Goal: Check status: Check status

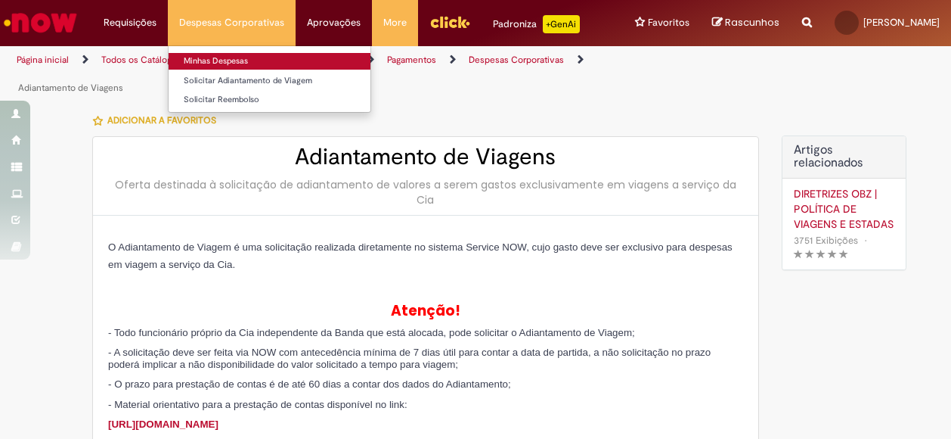
click at [206, 54] on link "Minhas Despesas" at bounding box center [270, 61] width 202 height 17
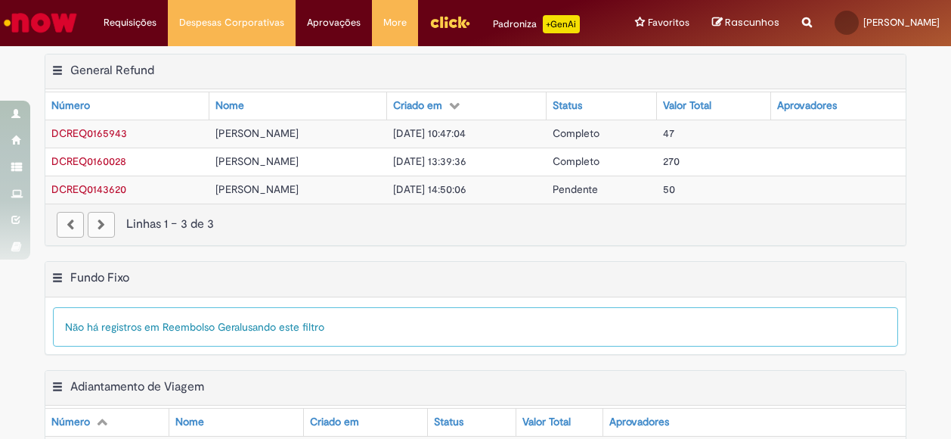
click at [285, 196] on span "[PERSON_NAME]" at bounding box center [257, 189] width 83 height 14
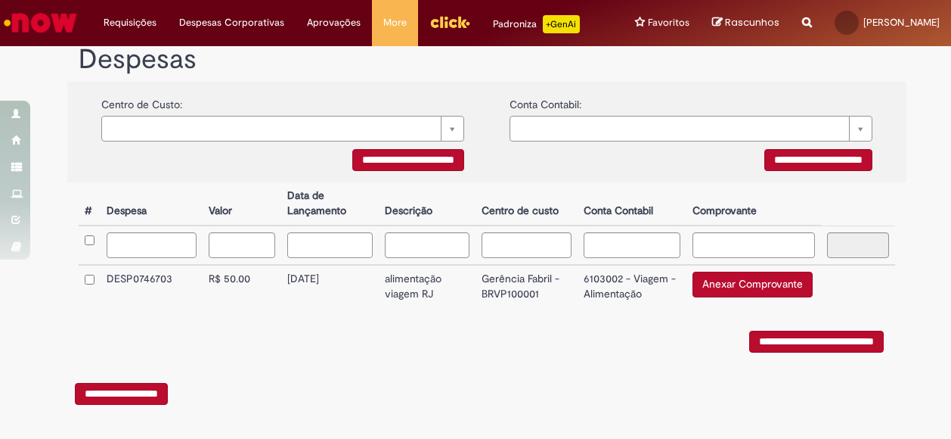
scroll to position [301, 0]
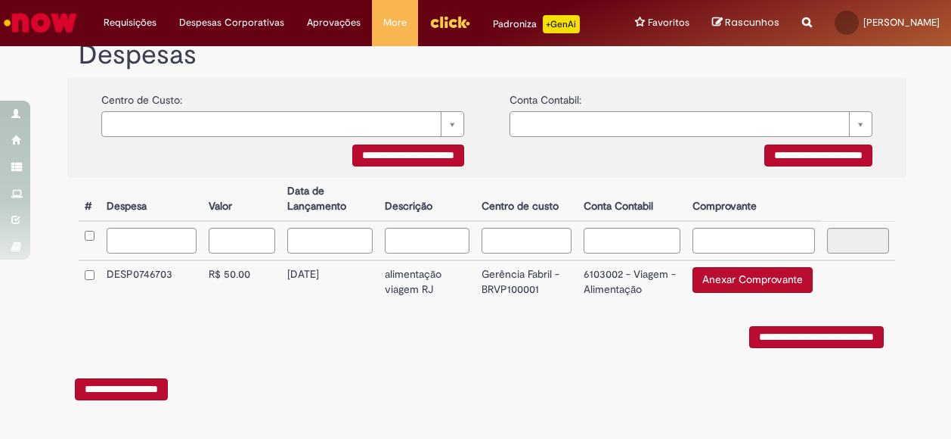
click at [161, 271] on td "DESP0746703" at bounding box center [152, 281] width 102 height 43
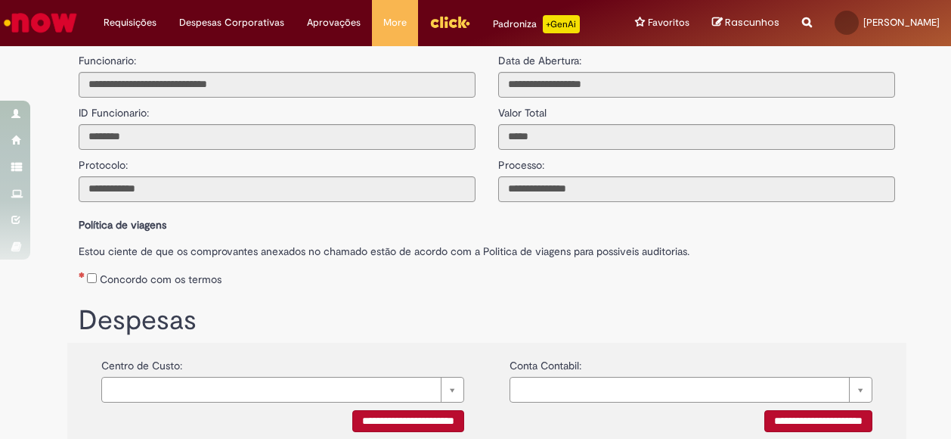
scroll to position [0, 0]
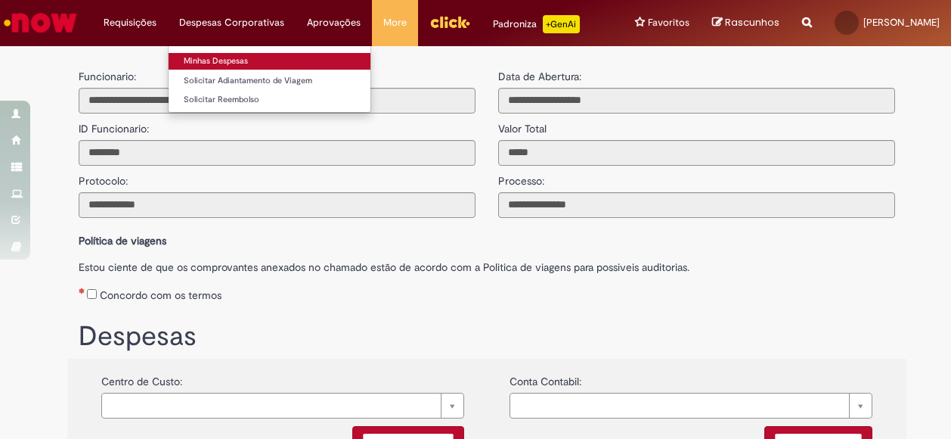
click at [209, 59] on link "Minhas Despesas" at bounding box center [270, 61] width 202 height 17
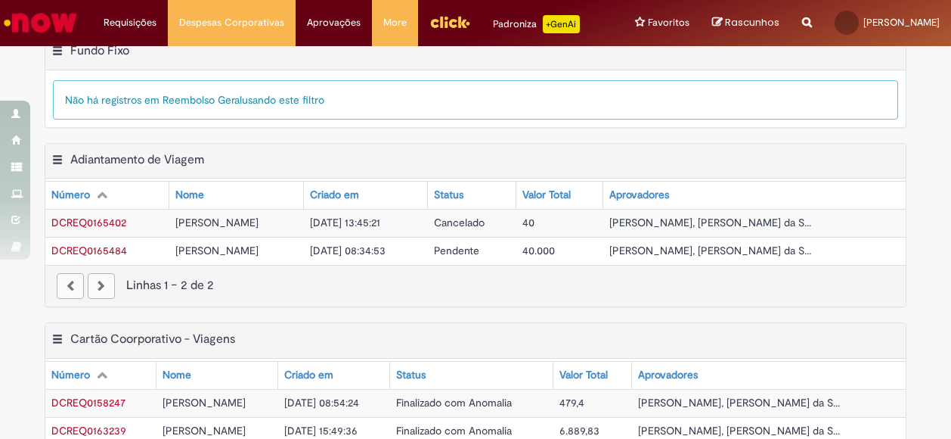
scroll to position [293, 0]
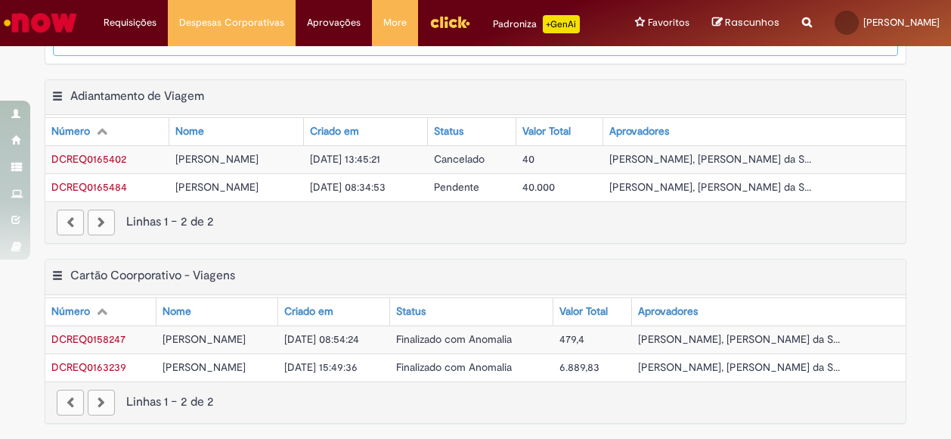
click at [931, 239] on div "Exportar como PDF Exportar como Excel Exportar como CSV Adiantamento de Viagem …" at bounding box center [475, 169] width 951 height 180
click at [259, 190] on span "[PERSON_NAME]" at bounding box center [216, 187] width 83 height 14
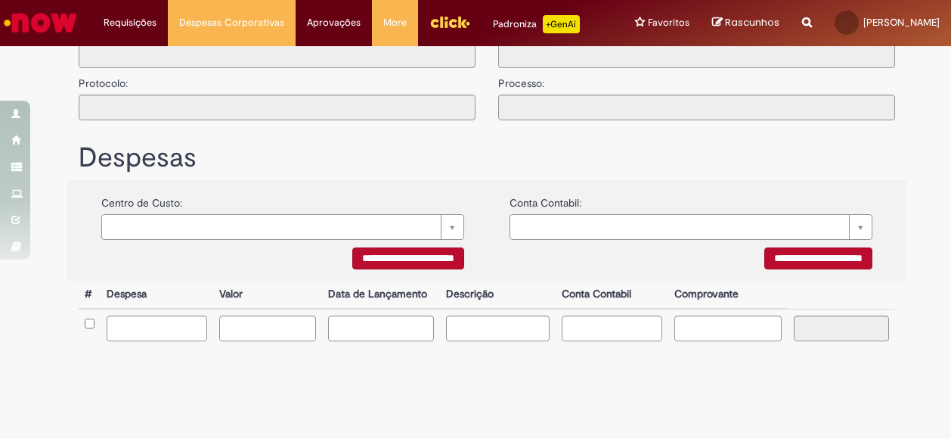
type input "**********"
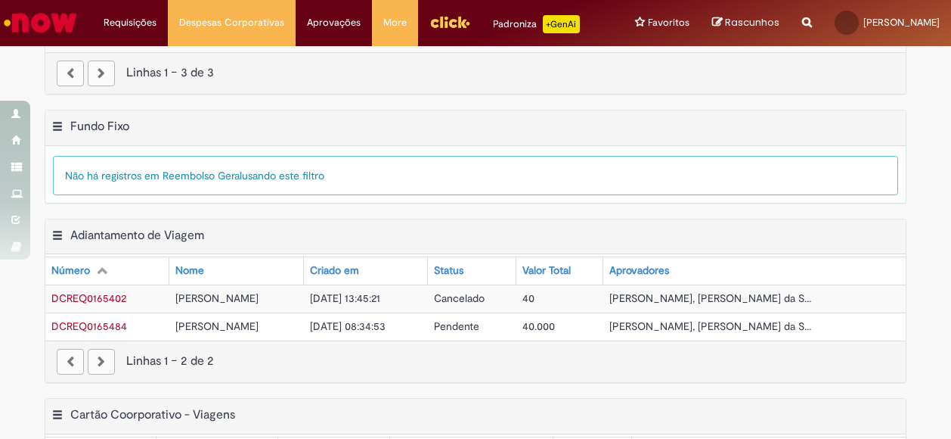
scroll to position [227, 0]
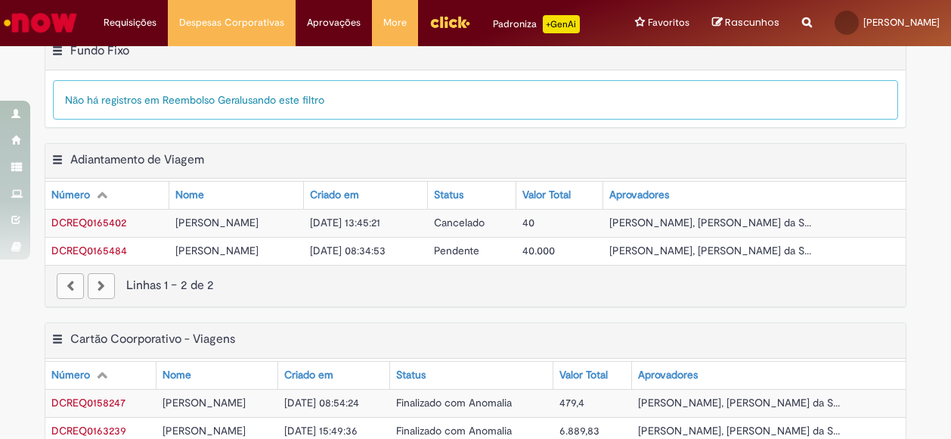
click at [386, 256] on span "[DATE] 08:34:53" at bounding box center [348, 251] width 76 height 14
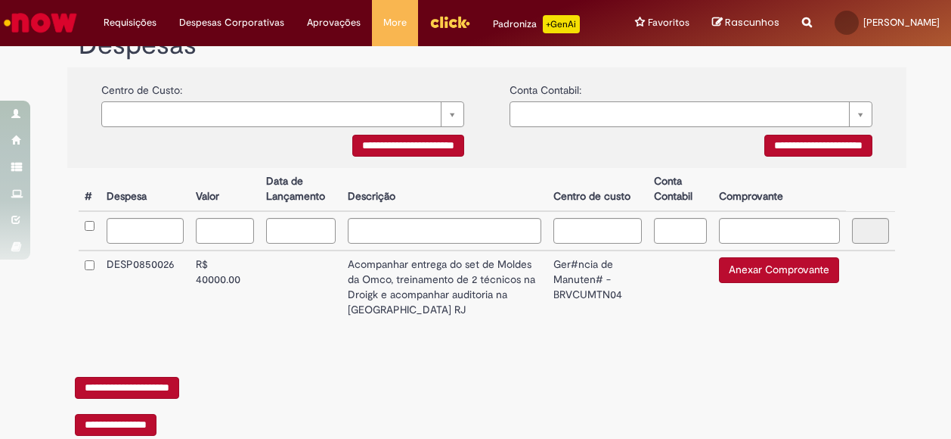
scroll to position [378, 0]
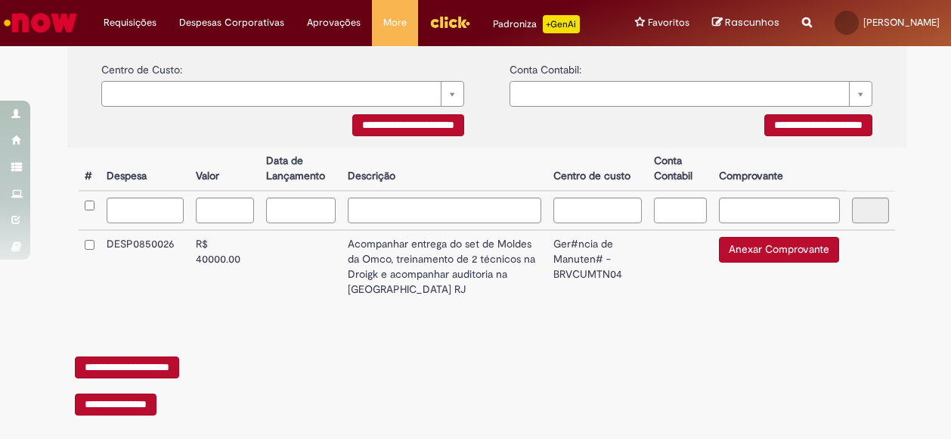
click at [245, 249] on td "R$ 40000.00" at bounding box center [225, 266] width 70 height 73
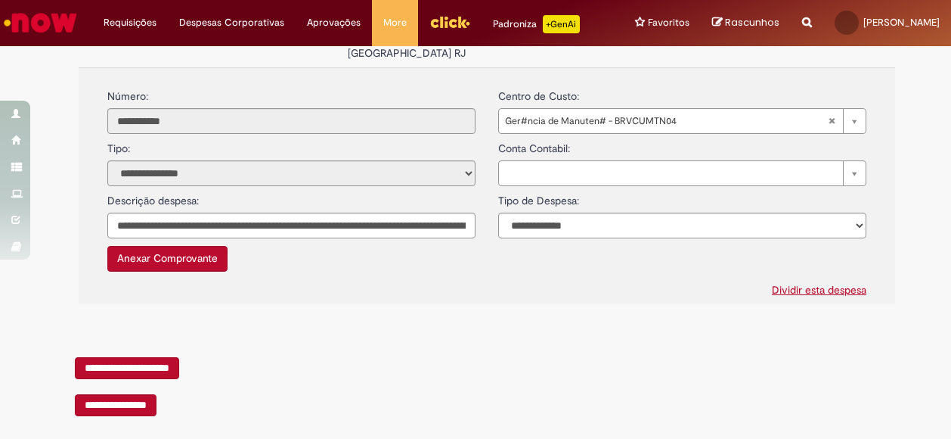
scroll to position [560, 0]
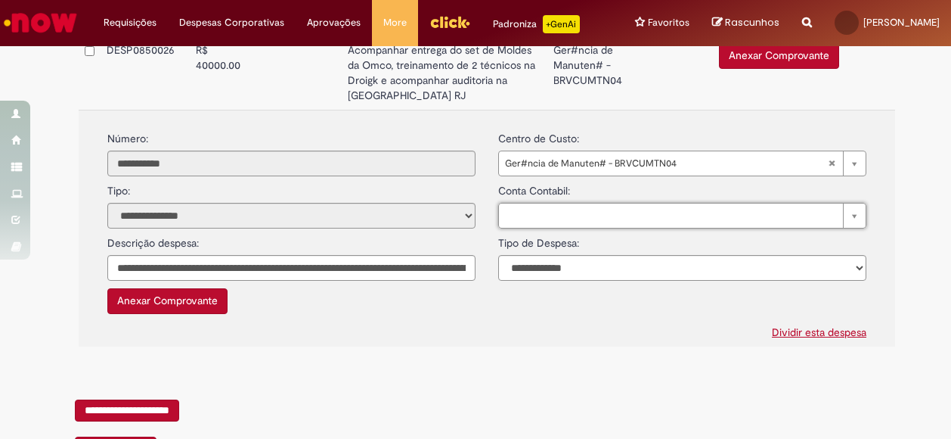
click at [678, 281] on select "**********" at bounding box center [682, 268] width 368 height 26
click at [422, 346] on td "**********" at bounding box center [487, 228] width 817 height 236
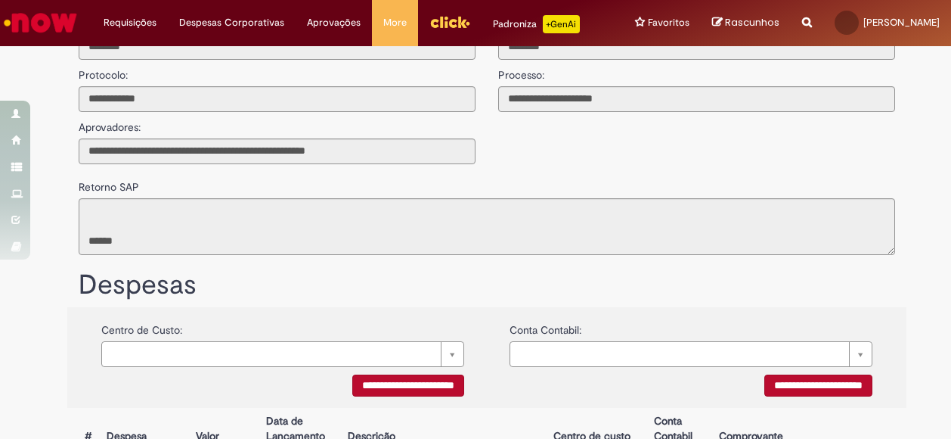
scroll to position [0, 0]
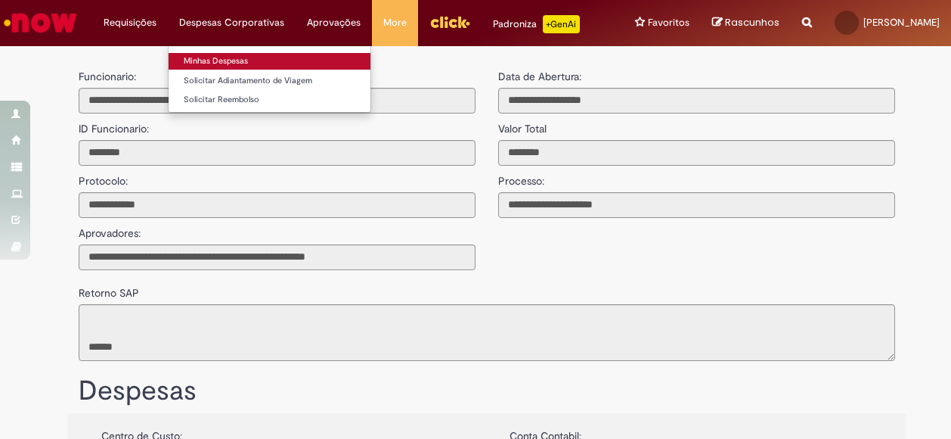
click at [215, 57] on link "Minhas Despesas" at bounding box center [270, 61] width 202 height 17
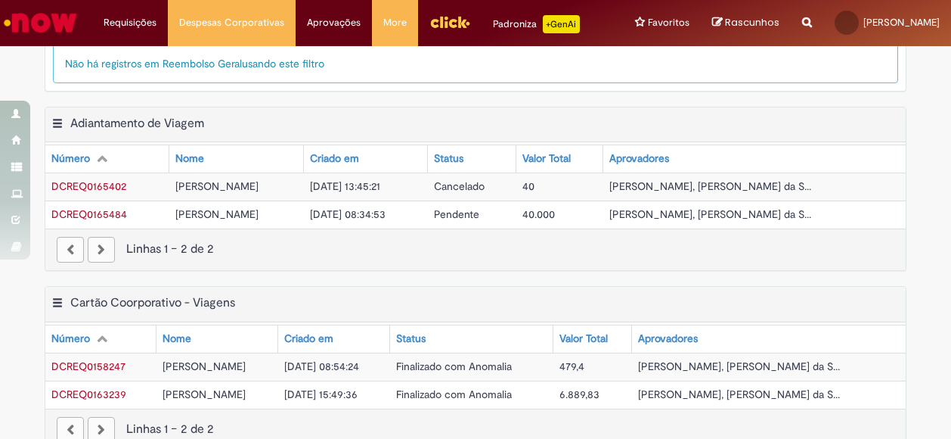
scroll to position [293, 0]
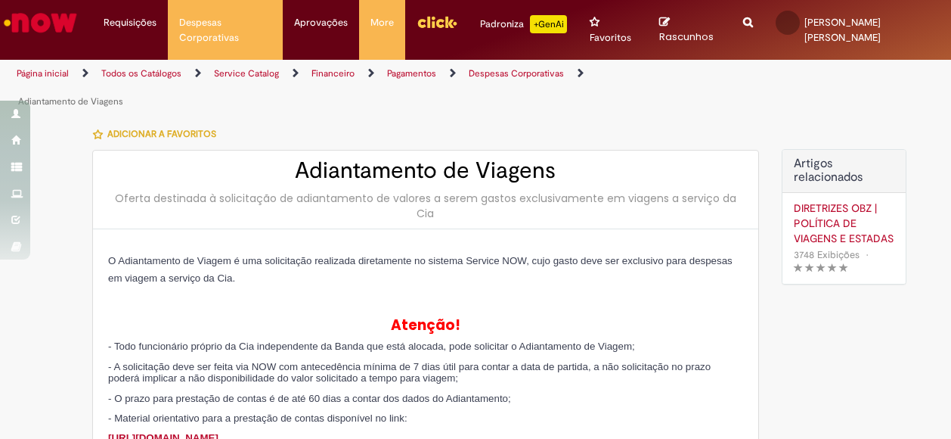
select select "*"
